Goal: Task Accomplishment & Management: Use online tool/utility

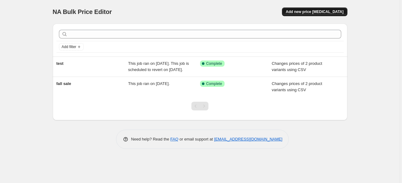
click at [311, 12] on span "Add new price [MEDICAL_DATA]" at bounding box center [315, 11] width 58 height 5
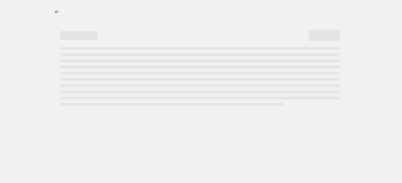
select select "percentage"
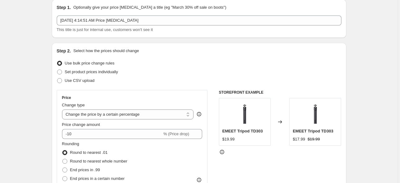
scroll to position [31, 0]
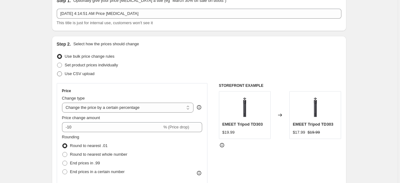
click at [87, 74] on span "Use CSV upload" at bounding box center [80, 73] width 30 height 5
click at [57, 72] on input "Use CSV upload" at bounding box center [57, 71] width 0 height 0
radio input "true"
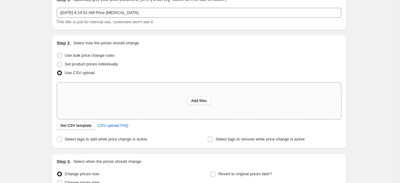
scroll to position [0, 0]
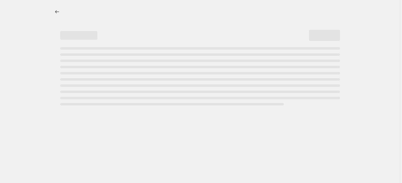
select select "percentage"
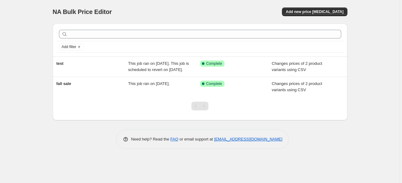
click at [384, 53] on div "NA Bulk Price Editor. This page is ready NA Bulk Price Editor Add new price [ME…" at bounding box center [200, 91] width 400 height 183
